Goal: Use online tool/utility: Use online tool/utility

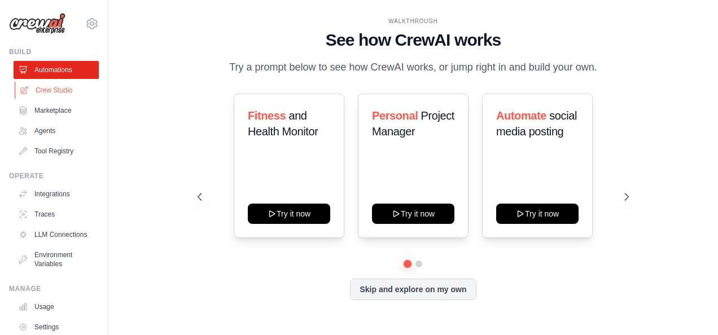
click at [46, 90] on link "Crew Studio" at bounding box center [57, 90] width 85 height 18
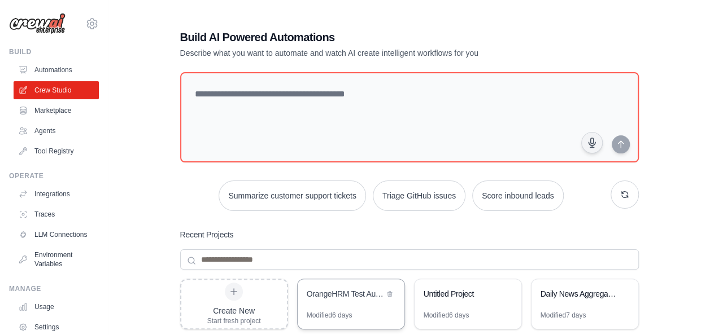
click at [372, 306] on div "OrangeHRM Test Automation Suite" at bounding box center [351, 296] width 107 height 32
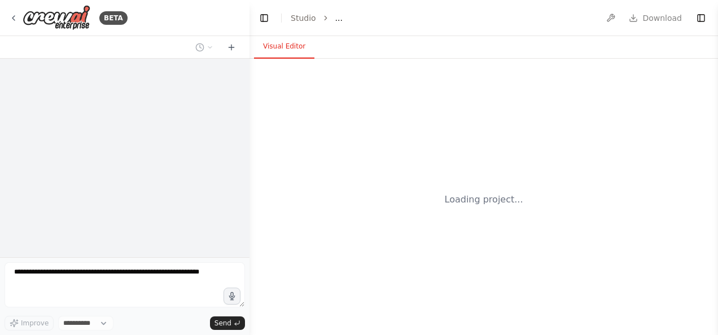
select select "****"
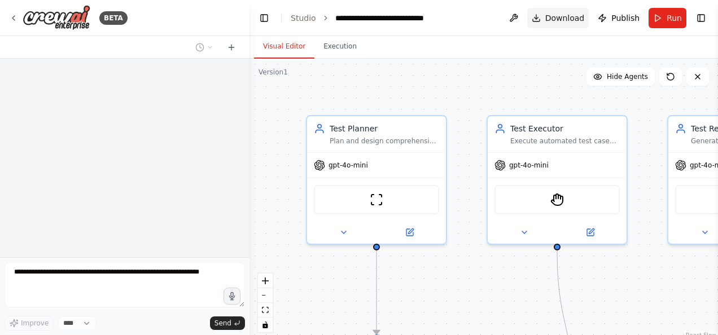
click at [557, 17] on span "Download" at bounding box center [566, 17] width 40 height 11
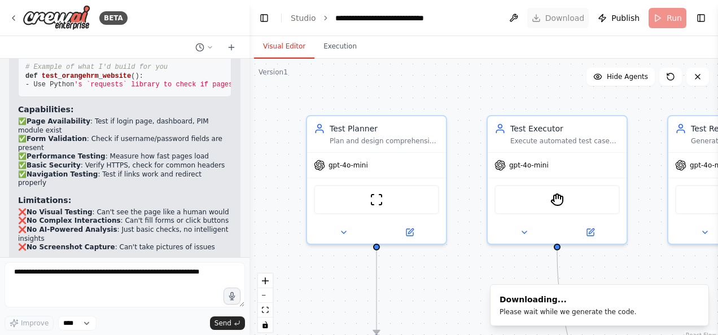
scroll to position [5863, 0]
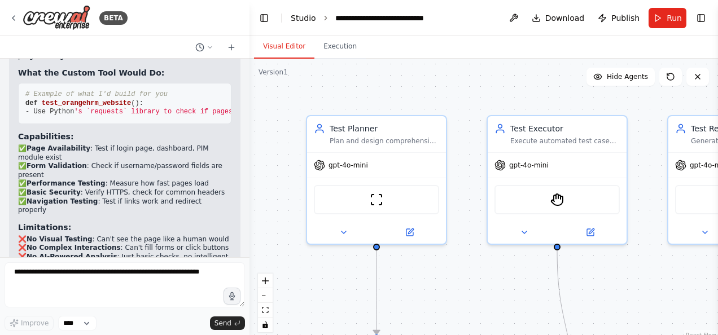
click at [300, 15] on link "Studio" at bounding box center [303, 18] width 25 height 9
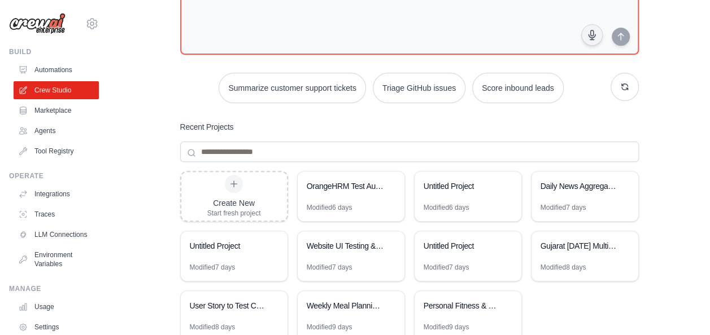
scroll to position [153, 0]
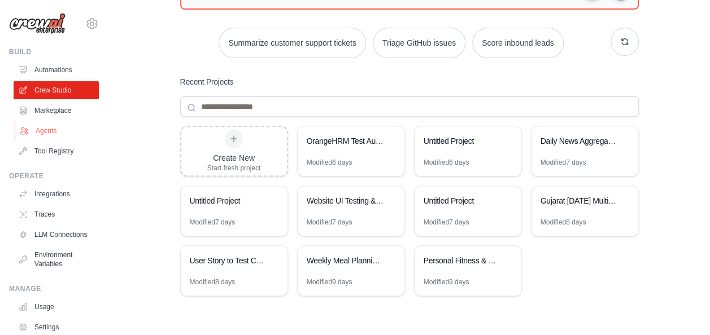
click at [43, 127] on link "Agents" at bounding box center [57, 131] width 85 height 18
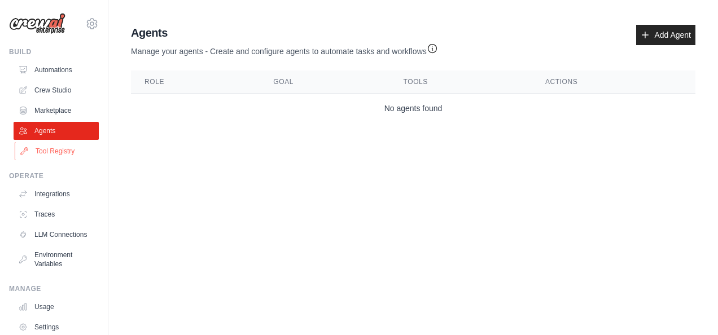
click at [57, 150] on link "Tool Registry" at bounding box center [57, 151] width 85 height 18
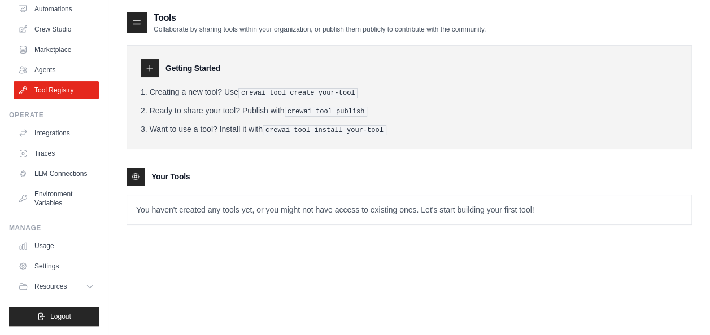
scroll to position [69, 0]
click at [77, 280] on button "Resources" at bounding box center [57, 287] width 85 height 18
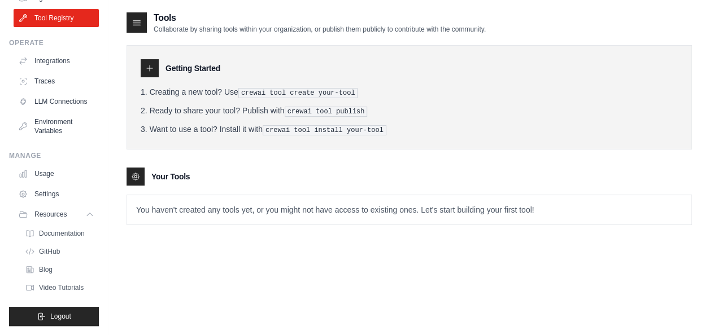
scroll to position [142, 0]
click at [155, 239] on div "Tools Collaborate by sharing tools within your organization, or publish them pu…" at bounding box center [409, 127] width 565 height 232
